Goal: Task Accomplishment & Management: Use online tool/utility

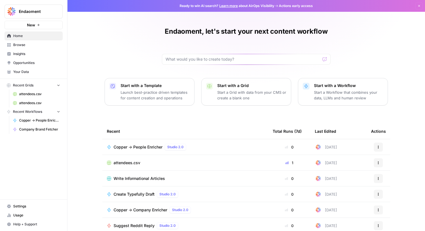
scroll to position [27, 0]
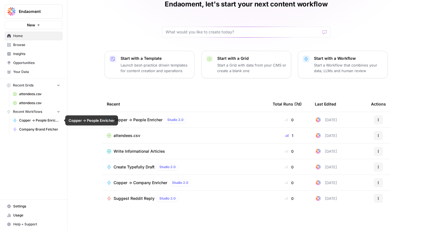
click at [43, 131] on span "Company Brand Fetcher" at bounding box center [39, 129] width 41 height 5
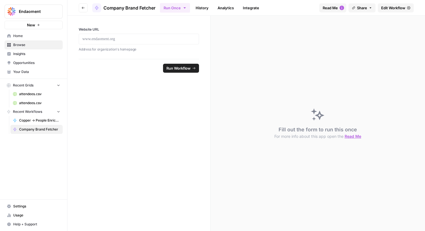
click at [393, 8] on span "Edit Workflow" at bounding box center [393, 8] width 24 height 6
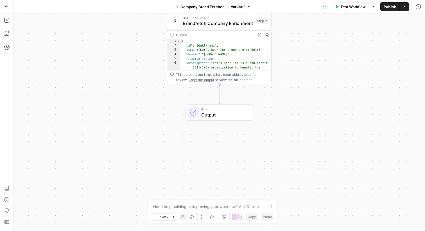
type textarea "**********"
click at [222, 63] on div "{ "id" : "idgklK_amz" , "name" : "Let’s Roar Inc a non-profit 501c3" , "domain"…" at bounding box center [225, 66] width 91 height 54
click at [260, 36] on icon "button" at bounding box center [258, 34] width 3 height 3
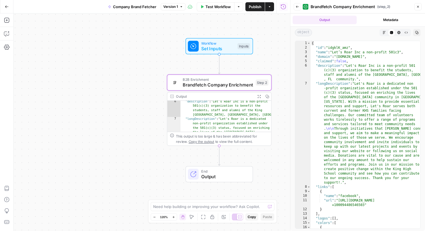
scroll to position [19, 0]
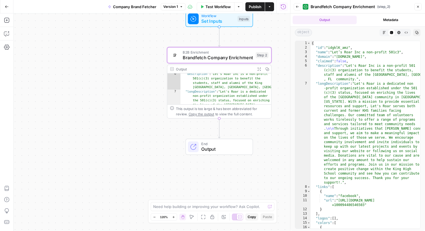
drag, startPoint x: 219, startPoint y: 118, endPoint x: 221, endPoint y: 124, distance: 5.3
click at [221, 131] on div "**********" at bounding box center [333, 141] width 332 height 261
drag, startPoint x: 219, startPoint y: 118, endPoint x: 220, endPoint y: 137, distance: 18.6
click at [222, 142] on div "**********" at bounding box center [333, 141] width 332 height 261
click at [4, 22] on button "Add Steps" at bounding box center [6, 20] width 9 height 9
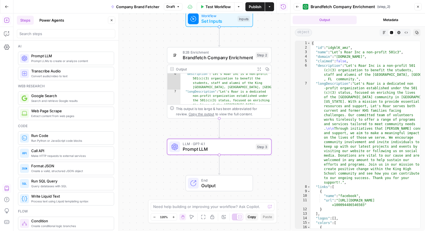
click at [223, 151] on span "Prompt LLM" at bounding box center [218, 149] width 70 height 7
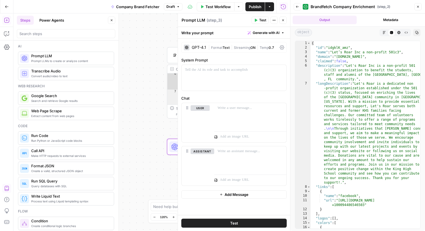
click at [245, 48] on span "Streaming" at bounding box center [242, 47] width 17 height 4
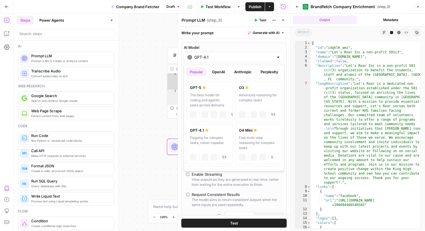
click at [241, 57] on input "GPT-4.1" at bounding box center [233, 57] width 79 height 6
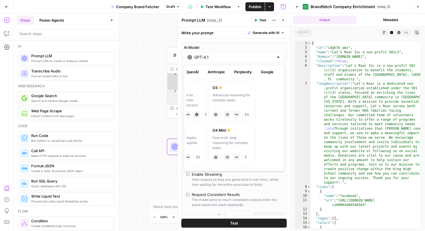
scroll to position [0, 41]
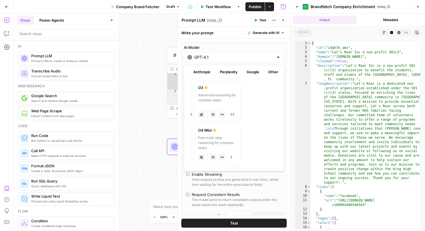
click at [256, 72] on button "Google" at bounding box center [252, 71] width 19 height 9
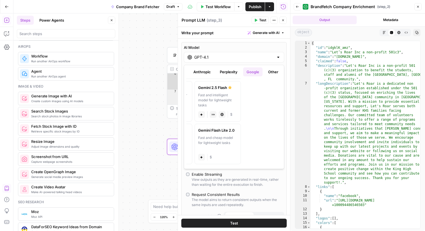
scroll to position [336, 0]
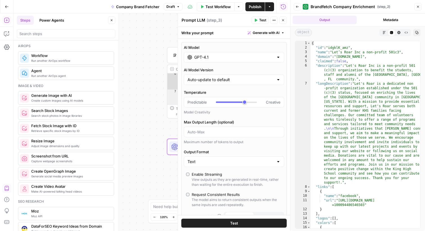
click at [61, 103] on div "Create custom images using AI models Generate Image with AI" at bounding box center [66, 97] width 96 height 13
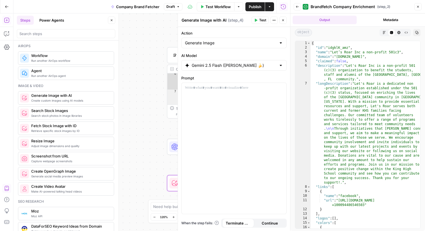
click at [202, 67] on input "Gemini 2.5 Flash ([PERSON_NAME] 🍌)" at bounding box center [233, 66] width 85 height 6
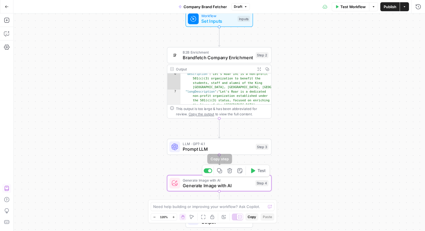
click at [228, 172] on icon "button" at bounding box center [229, 170] width 5 height 5
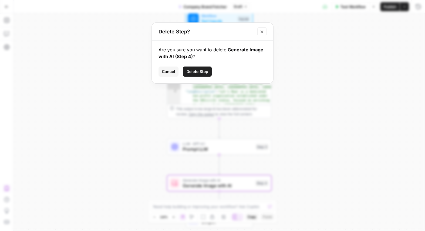
click at [196, 70] on span "Delete Step" at bounding box center [197, 72] width 22 height 6
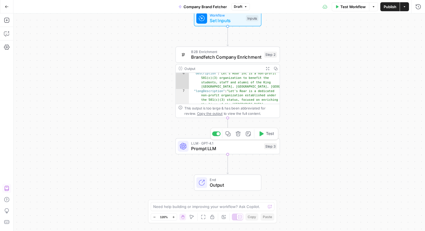
click at [246, 151] on span "Prompt LLM" at bounding box center [226, 148] width 70 height 7
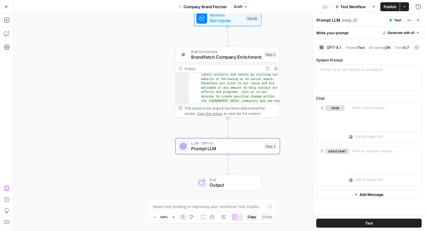
scroll to position [101, 0]
click at [398, 80] on div at bounding box center [368, 78] width 105 height 26
click at [371, 44] on div "GPT-4.1 | Format Text | Streaming ON | Temp 0.7" at bounding box center [368, 47] width 105 height 11
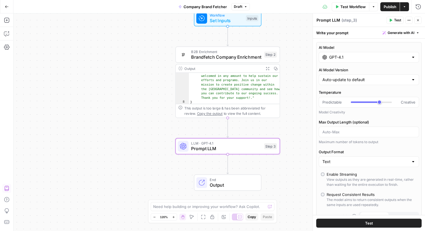
click at [366, 57] on input "GPT-4.1" at bounding box center [368, 57] width 79 height 6
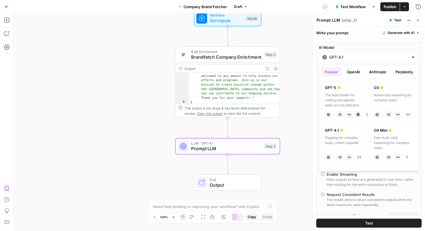
click at [379, 72] on button "Anthropic" at bounding box center [377, 71] width 24 height 9
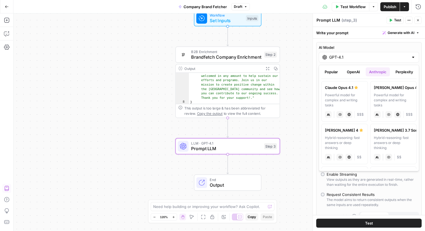
click at [358, 74] on button "OpenAI" at bounding box center [353, 71] width 20 height 9
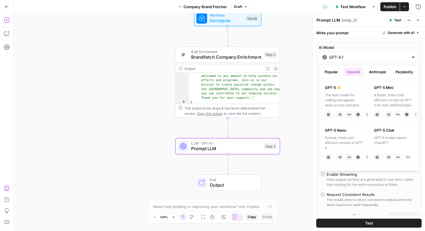
click at [3, 19] on button "Add Steps" at bounding box center [6, 20] width 9 height 9
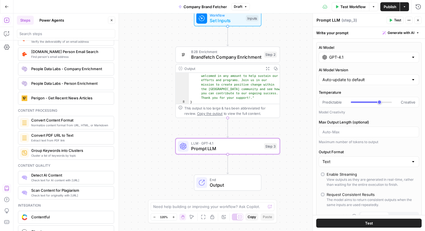
scroll to position [830, 0]
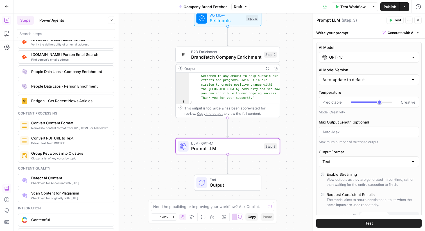
click at [55, 22] on button "Power Agents" at bounding box center [51, 20] width 31 height 9
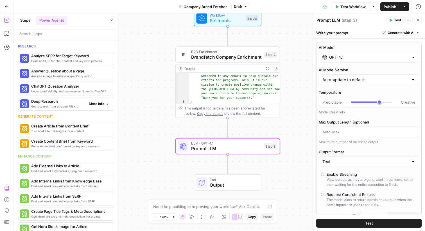
click at [79, 106] on span "Get research from scraped PPLX sources to prevent source [MEDICAL_DATA]" at bounding box center [57, 106] width 53 height 4
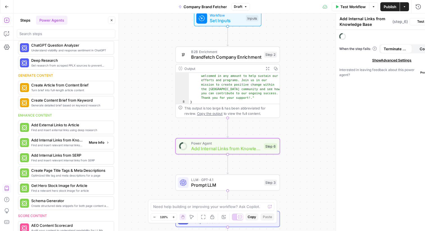
scroll to position [72, 0]
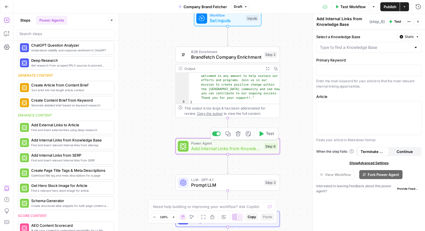
click at [232, 150] on span "Add Internal Links from Knowledge Base" at bounding box center [226, 148] width 70 height 7
click at [411, 36] on span "Static" at bounding box center [408, 36] width 9 height 5
click at [410, 37] on span "Static" at bounding box center [408, 36] width 9 height 5
click at [384, 46] on input "Select a Knowledge Base" at bounding box center [365, 48] width 91 height 6
click at [158, 65] on div "**********" at bounding box center [218, 122] width 411 height 218
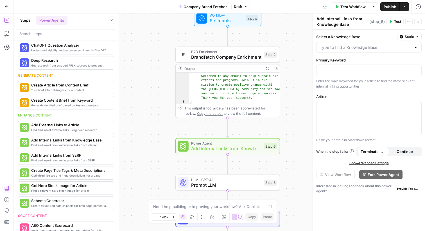
scroll to position [41, 0]
click at [8, 9] on button "Go Back" at bounding box center [7, 7] width 10 height 10
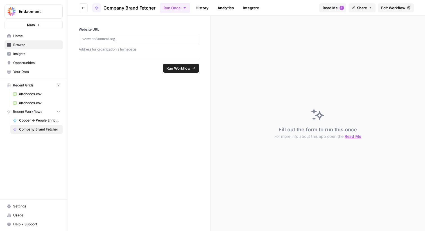
click at [386, 8] on span "Edit Workflow" at bounding box center [393, 8] width 24 height 6
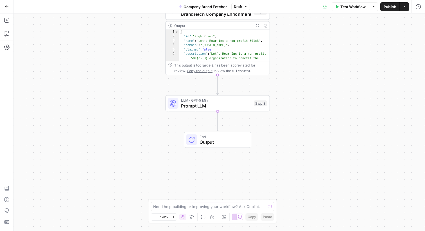
click at [226, 106] on span "Prompt LLM" at bounding box center [216, 105] width 70 height 7
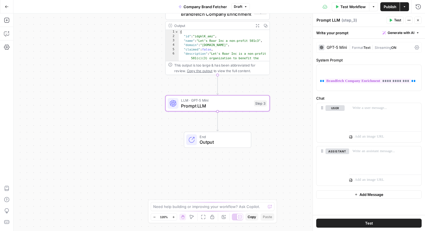
click at [384, 44] on div "GPT-5 Mini | Format Text | Streaming ON" at bounding box center [368, 47] width 105 height 11
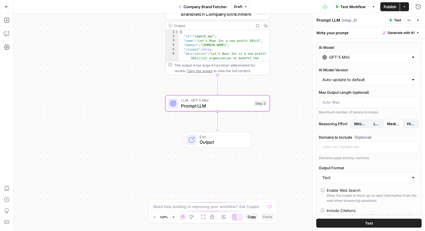
click at [368, 62] on div "GPT-5 Mini" at bounding box center [368, 57] width 100 height 11
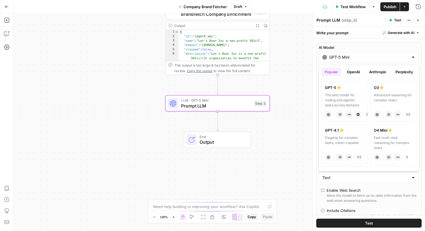
click at [352, 74] on button "OpenAI" at bounding box center [353, 71] width 20 height 9
click at [382, 67] on div "Popular OpenAI Anthropic Perplexity Google Other GPT-5 The best model for codin…" at bounding box center [368, 118] width 100 height 106
click at [380, 70] on button "Anthropic" at bounding box center [377, 71] width 24 height 9
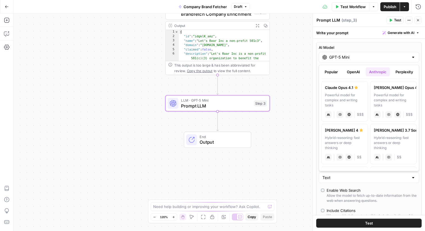
click at [360, 135] on div "Hybrid reasoning: fast answers or deep thinking" at bounding box center [344, 142] width 39 height 15
type input "[PERSON_NAME] 4"
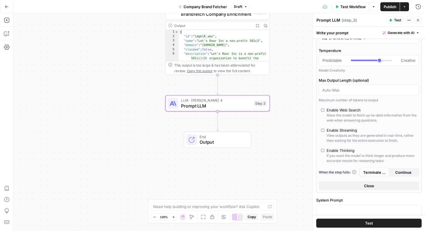
scroll to position [18, 0]
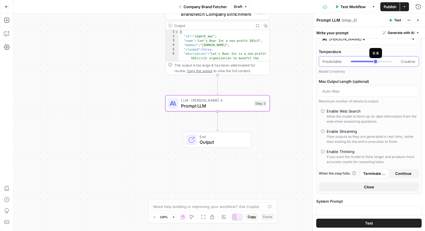
drag, startPoint x: 379, startPoint y: 63, endPoint x: 373, endPoint y: 63, distance: 5.3
click at [373, 63] on div at bounding box center [370, 62] width 41 height 6
click at [374, 64] on div at bounding box center [370, 62] width 41 height 6
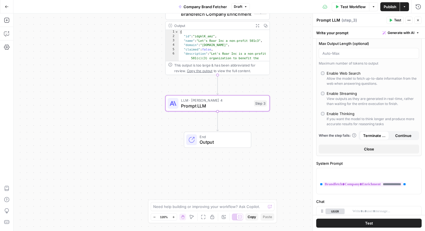
scroll to position [47, 0]
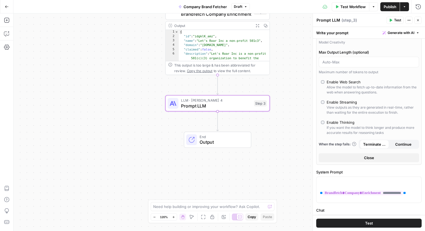
click at [336, 126] on div "If you want the model to think longer and produce more accurate results for rea…" at bounding box center [371, 130] width 90 height 10
type input "*"
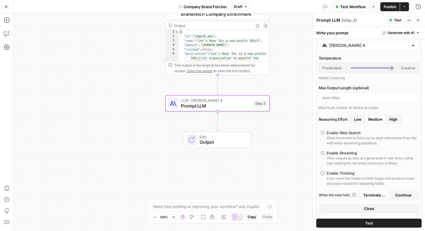
scroll to position [12, 0]
